Goal: Register for event/course

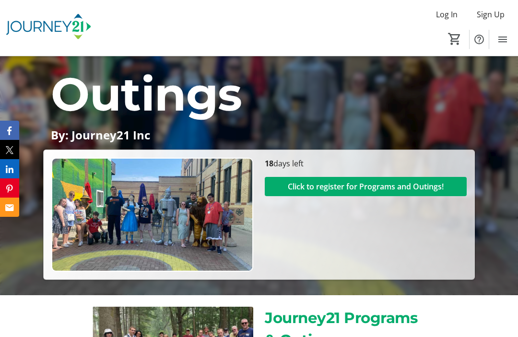
scroll to position [113, 0]
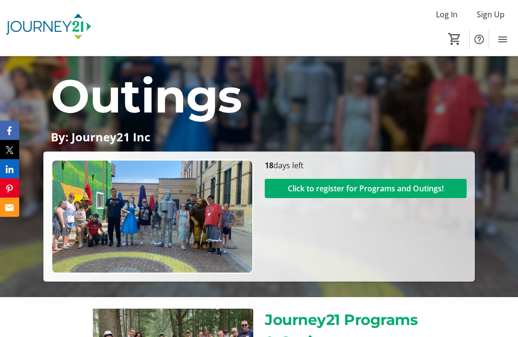
click at [361, 194] on span "Click to register for Programs and Outings!" at bounding box center [366, 188] width 156 height 12
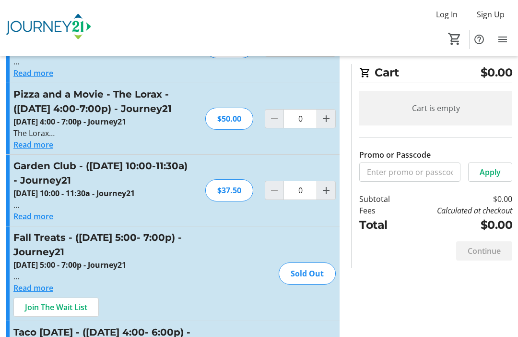
scroll to position [586, 0]
click at [32, 151] on button "Read more" at bounding box center [33, 145] width 40 height 12
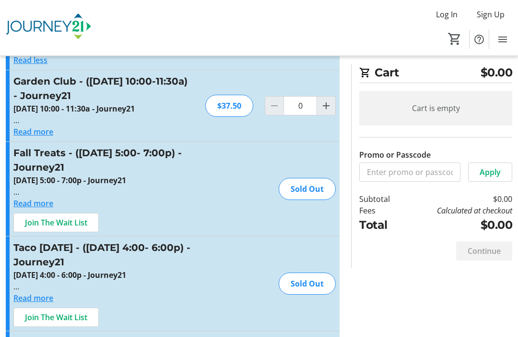
scroll to position [729, 0]
click at [32, 208] on button "Read more" at bounding box center [33, 203] width 40 height 12
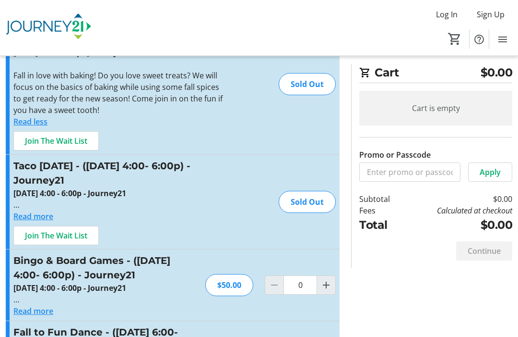
scroll to position [857, 0]
click at [37, 221] on button "Read more" at bounding box center [33, 216] width 40 height 12
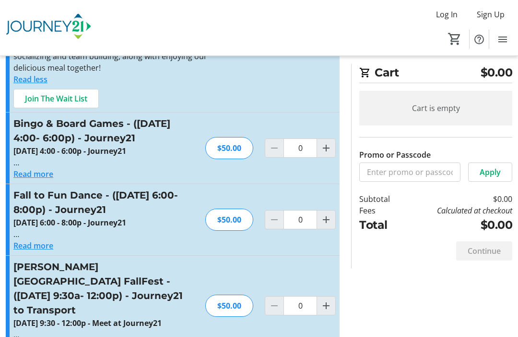
scroll to position [1063, 0]
click at [32, 251] on button "Read more" at bounding box center [33, 245] width 40 height 12
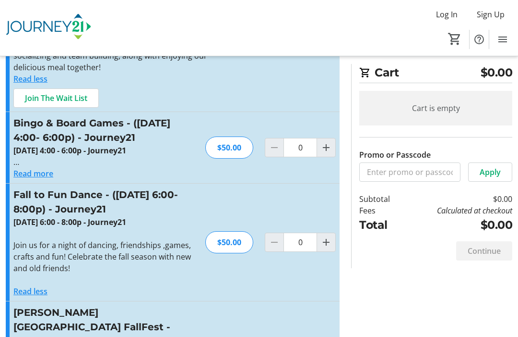
click at [37, 179] on button "Read more" at bounding box center [33, 174] width 40 height 12
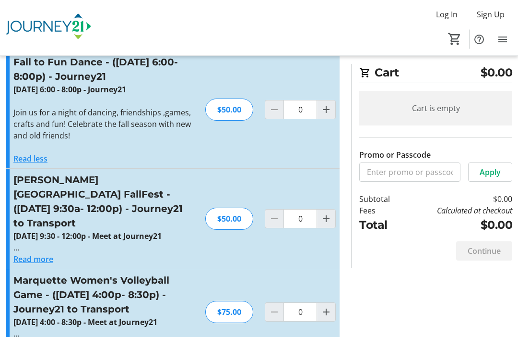
scroll to position [1270, 0]
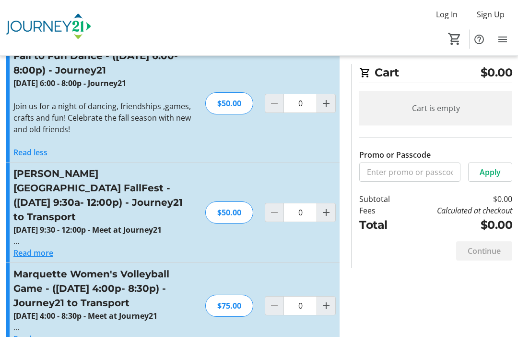
click at [34, 259] on button "Read more" at bounding box center [33, 253] width 40 height 12
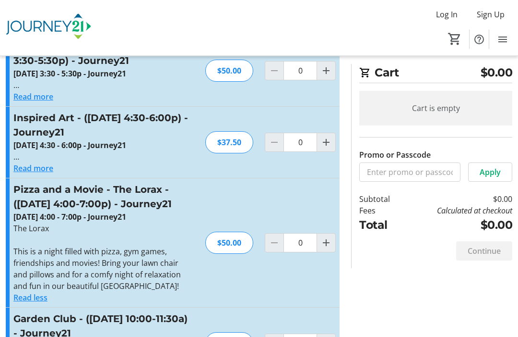
scroll to position [492, 0]
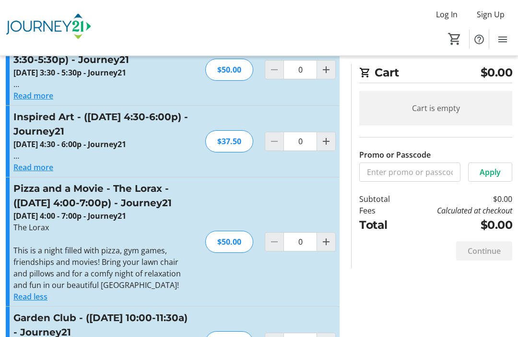
click at [38, 166] on button "Read more" at bounding box center [33, 168] width 40 height 12
